Goal: Information Seeking & Learning: Learn about a topic

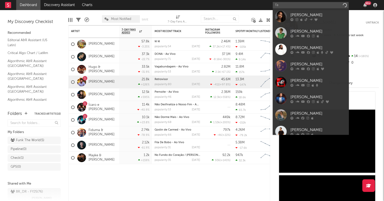
type input "f"
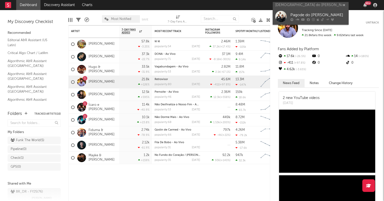
type input "[DEMOGRAPHIC_DATA] do [PERSON_NAME]"
click at [319, 13] on div "Pagode do [PERSON_NAME]" at bounding box center [319, 15] width 56 height 6
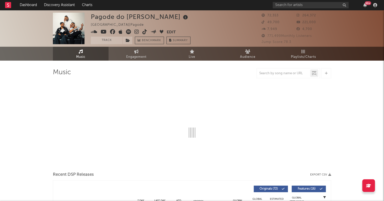
select select "6m"
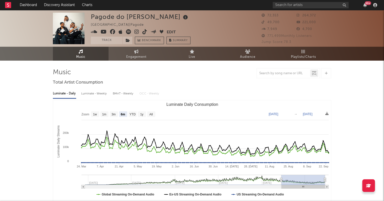
click at [99, 95] on div "Luminate - Weekly" at bounding box center [94, 94] width 27 height 9
select select "6m"
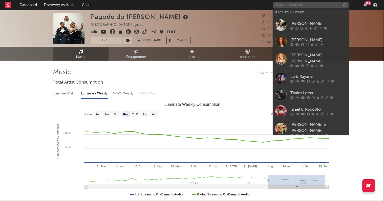
click at [315, 6] on input "text" at bounding box center [311, 5] width 76 height 6
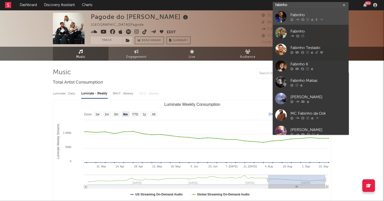
type input "fabinho"
click at [318, 15] on div "Fabinho" at bounding box center [319, 15] width 56 height 6
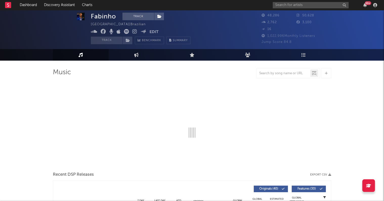
select select "6m"
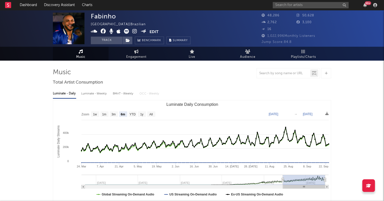
click at [99, 95] on div "Luminate - Weekly" at bounding box center [94, 94] width 27 height 9
select select "6m"
